Goal: Check status: Check status

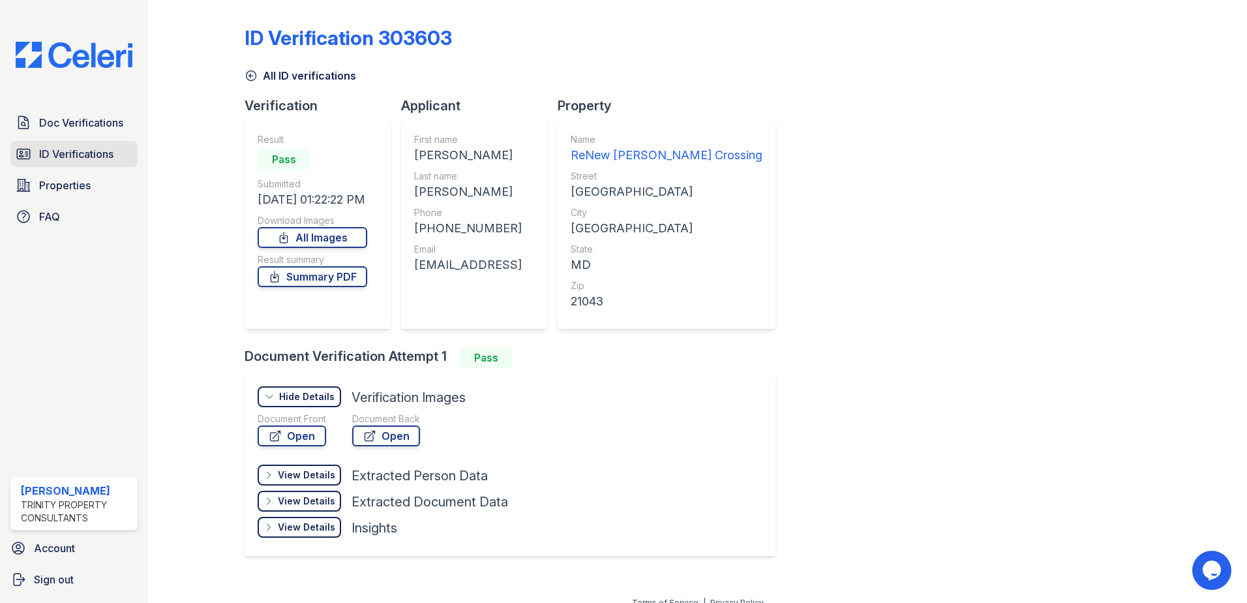
click at [115, 162] on link "ID Verifications" at bounding box center [73, 154] width 127 height 26
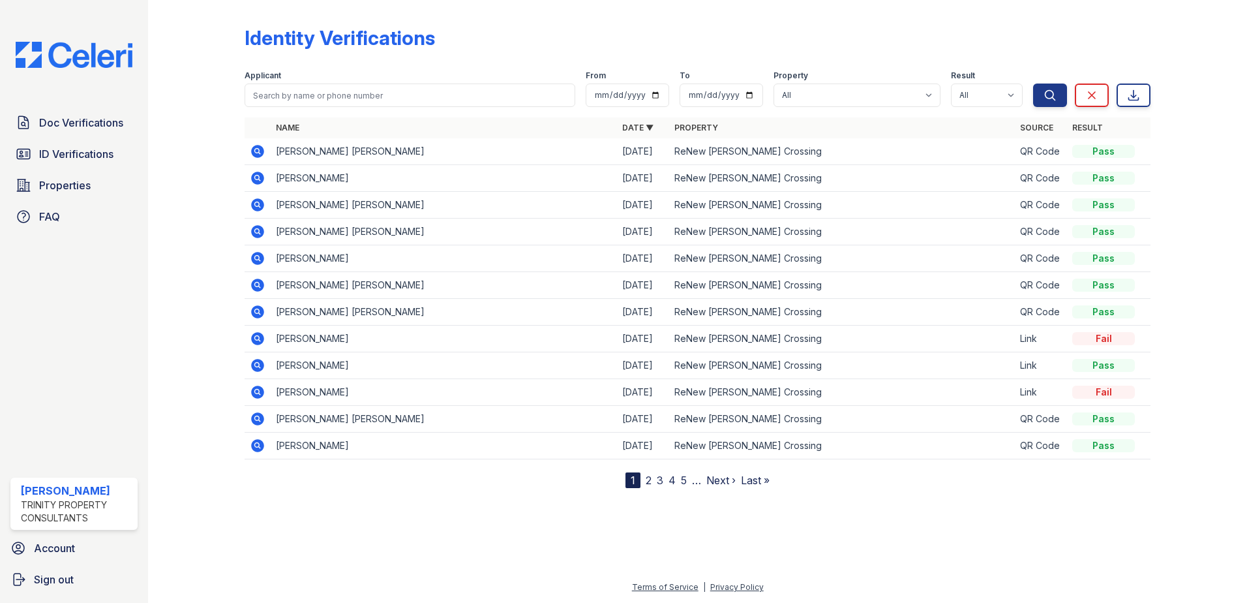
click at [259, 178] on icon at bounding box center [258, 178] width 16 height 16
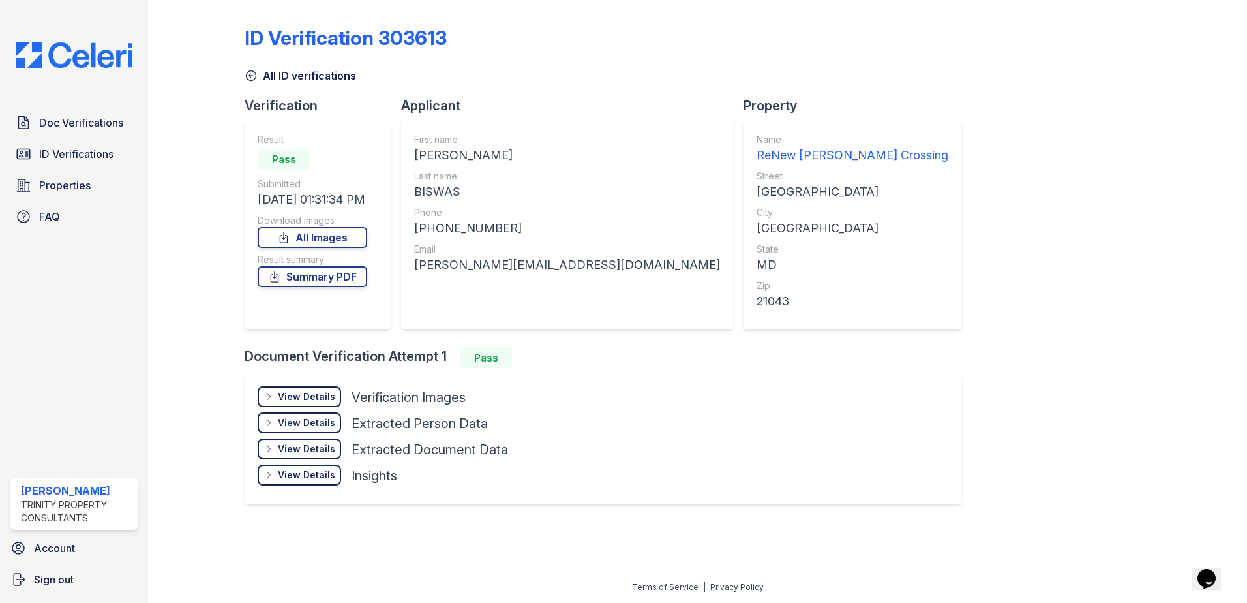
click at [313, 391] on div "View Details" at bounding box center [306, 396] width 57 height 13
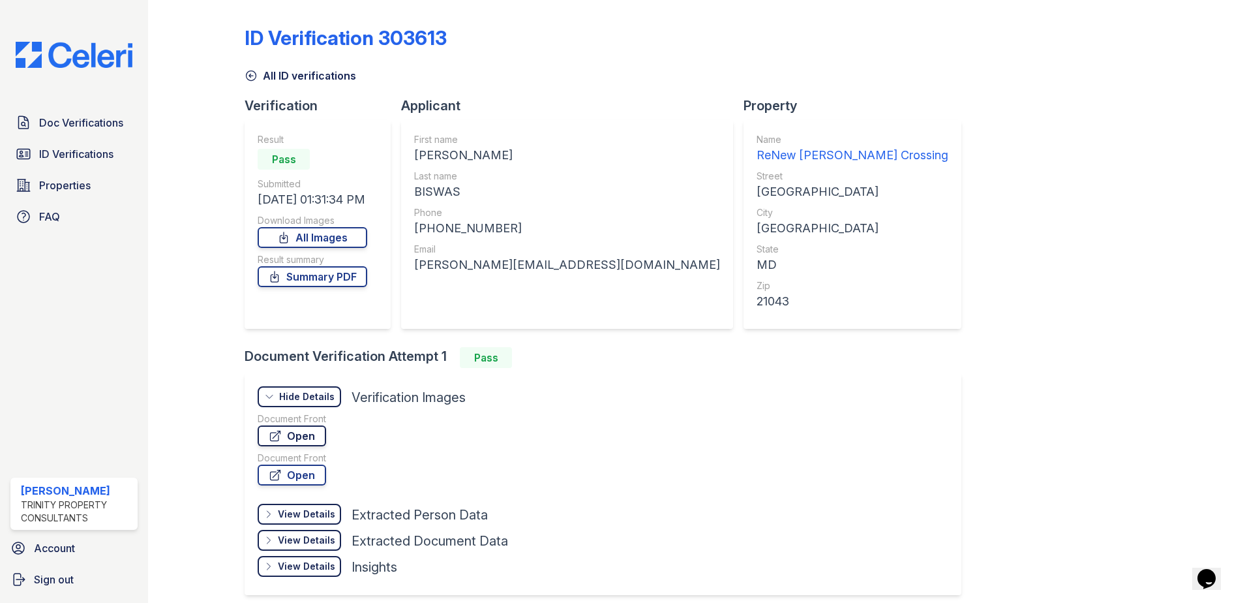
click at [314, 439] on link "Open" at bounding box center [292, 435] width 69 height 21
